Goal: Find specific page/section: Find specific page/section

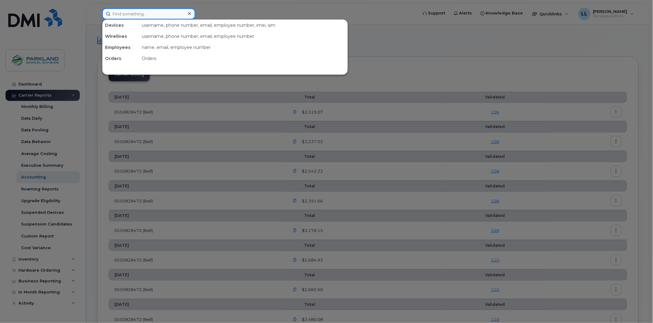
click at [129, 10] on input at bounding box center [148, 13] width 93 height 11
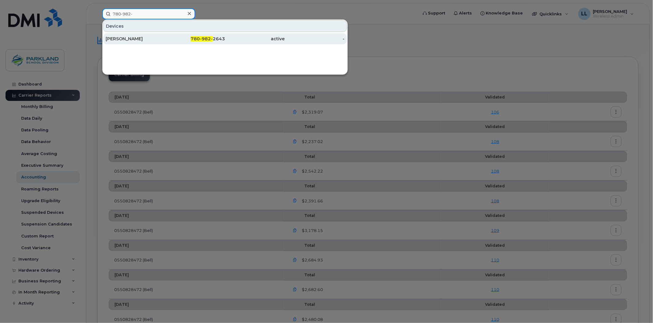
type input "780-982-"
click at [218, 36] on div "780-982- 2643" at bounding box center [196, 39] width 60 height 6
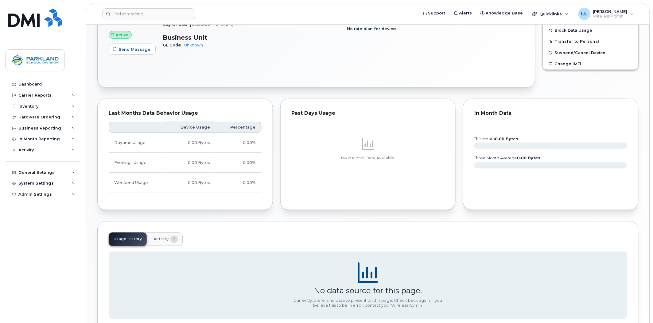
scroll to position [118, 0]
